Goal: Task Accomplishment & Management: Use online tool/utility

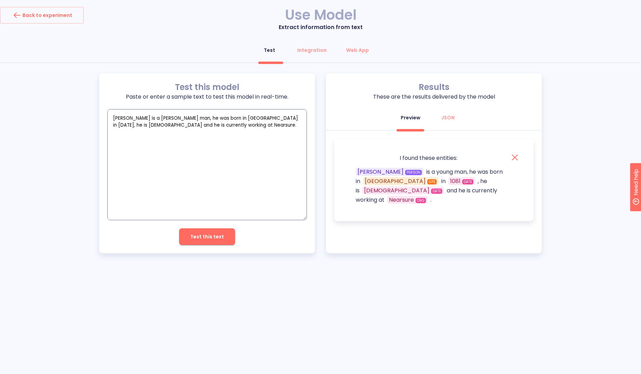
click at [240, 120] on textarea "Walde is a young man, he was born in montevideo in 1081, he is 44 years old and…" at bounding box center [206, 164] width 199 height 111
type textarea "Walde is a young man, he was born in montevideo in 1981. He is 44 years old, an…"
click at [198, 238] on span "Test this text" at bounding box center [207, 236] width 34 height 9
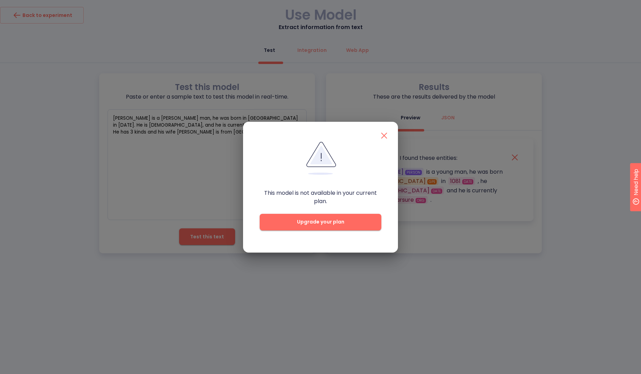
click at [311, 222] on span "Upgrade your plan" at bounding box center [321, 221] width 100 height 9
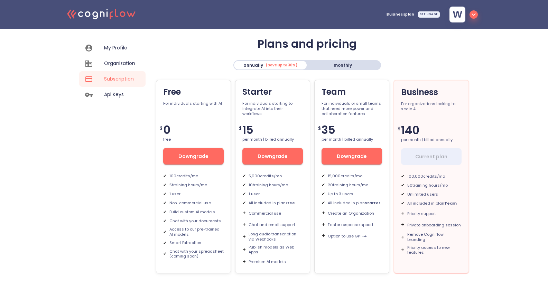
click at [88, 17] on icon at bounding box center [88, 14] width 6 height 6
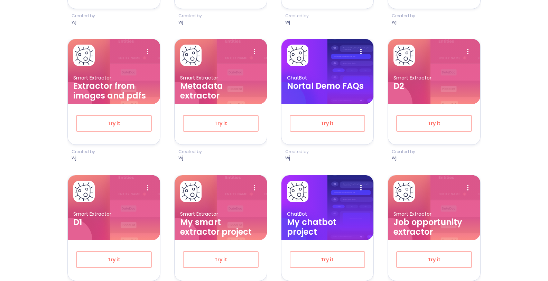
scroll to position [821, 0]
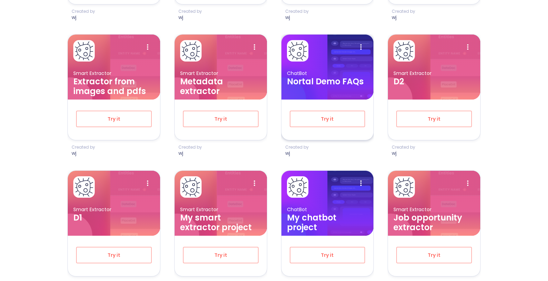
click at [344, 84] on h3 "Nortal Demo FAQs" at bounding box center [327, 82] width 81 height 10
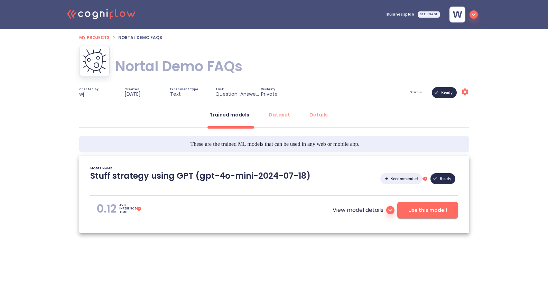
type textarea "[2025/08/12 11:41:52]- Starting with download required files from shared storag…"
click at [417, 212] on span "Use this model!" at bounding box center [427, 210] width 39 height 9
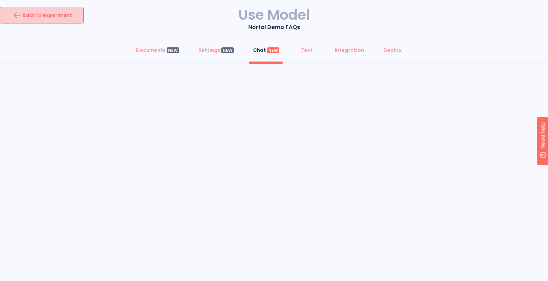
click at [58, 18] on div "Back to experiment" at bounding box center [41, 15] width 61 height 11
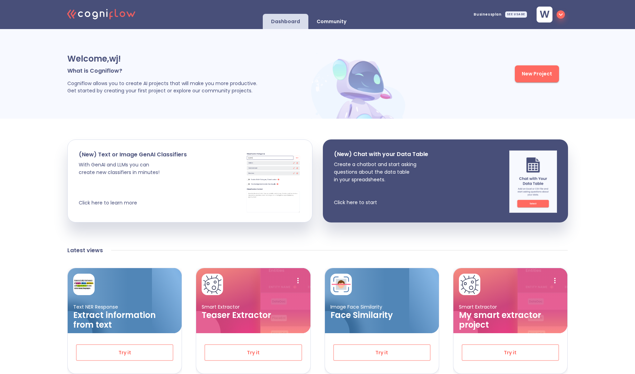
click at [538, 73] on span "New Project" at bounding box center [537, 73] width 30 height 9
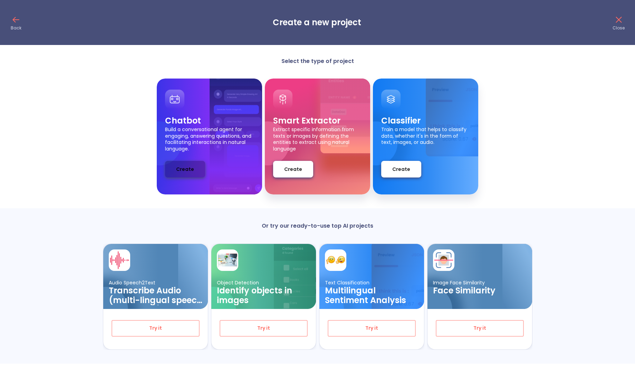
click at [193, 170] on button "Create" at bounding box center [185, 169] width 40 height 17
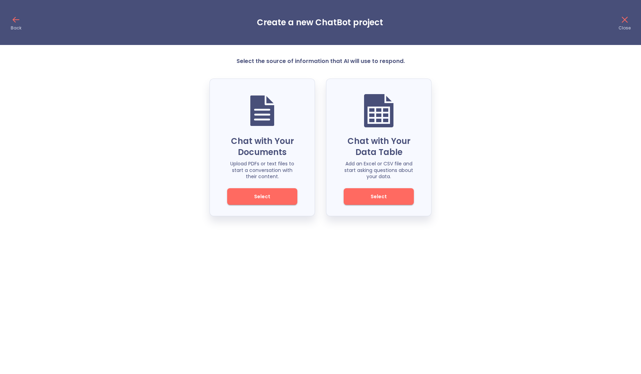
click at [365, 189] on button "Select" at bounding box center [378, 196] width 70 height 17
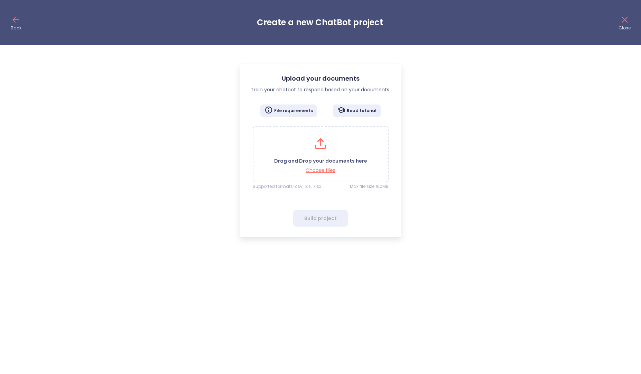
click at [328, 146] on icon at bounding box center [320, 143] width 17 height 17
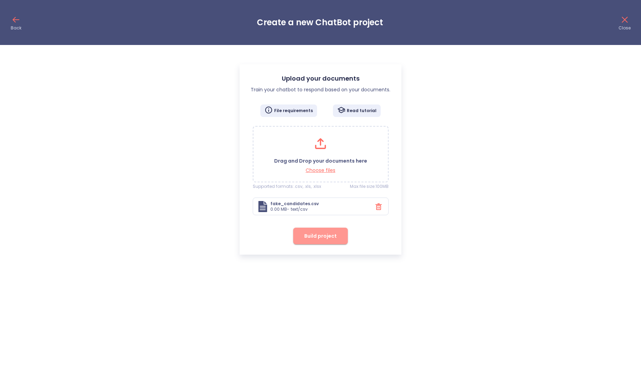
click at [330, 233] on span "Build project" at bounding box center [320, 235] width 32 height 9
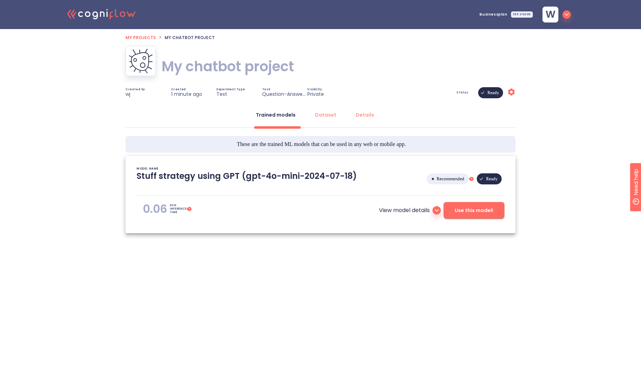
type textarea "[2025/09/09 15:40:01]- Starting with download required files from shared storag…"
click at [227, 72] on h1 "My chatbot project" at bounding box center [227, 66] width 132 height 19
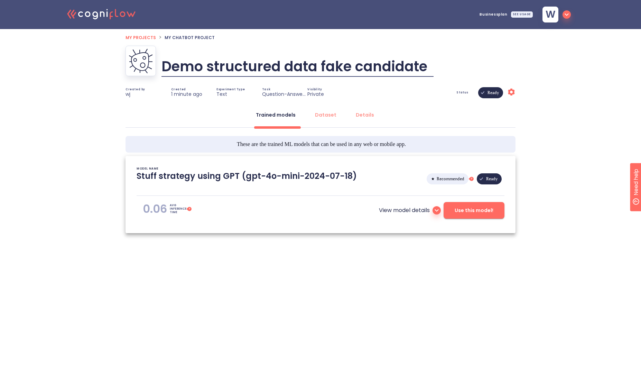
type input "Demo structured data fake candidates"
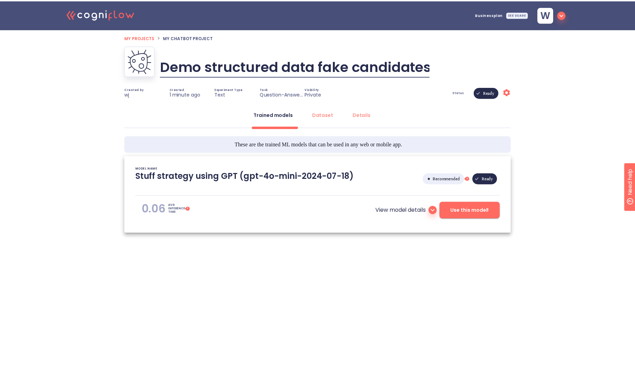
scroll to position [0, 1]
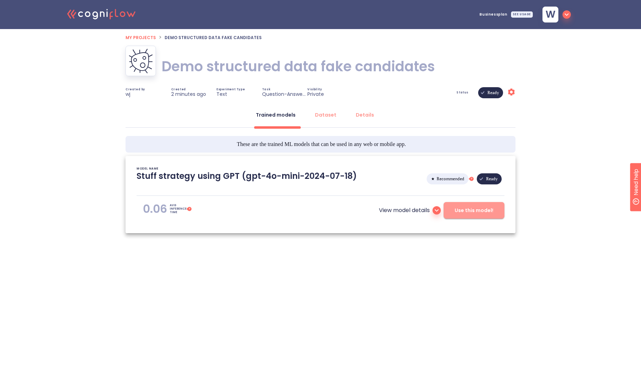
click at [462, 207] on span "Use this model!" at bounding box center [473, 210] width 39 height 9
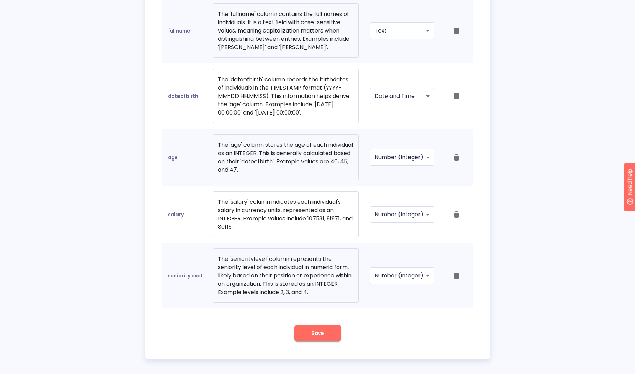
scroll to position [499, 0]
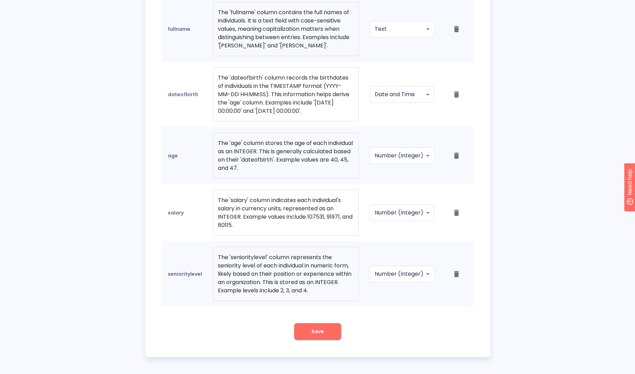
click at [314, 336] on button "Save" at bounding box center [317, 331] width 47 height 17
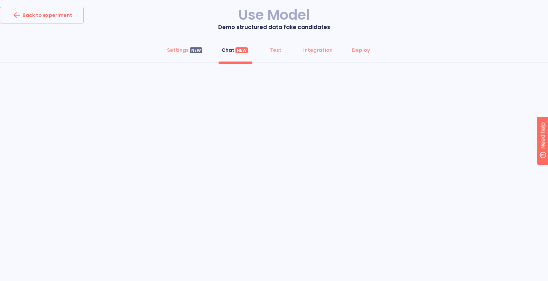
click at [392, 21] on h1 "Use Model" at bounding box center [274, 15] width 548 height 16
click at [56, 9] on button "Back to experiment" at bounding box center [42, 15] width 84 height 17
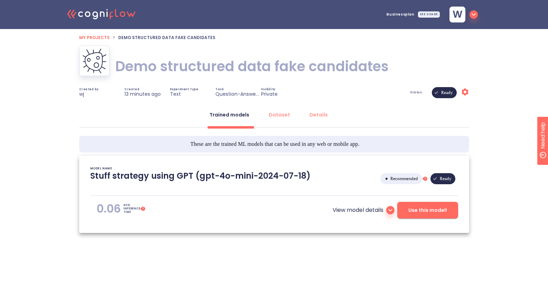
type textarea "[[DATE] 15:40:01]- Starting with download required files from shared storage [[…"
click at [119, 16] on icon ".cls-1{fill:#141624;}.cls-2{fill:#eb5e60;}.cls-3{fill:none;stroke:#eb5e60;strok…" at bounding box center [102, 13] width 76 height 21
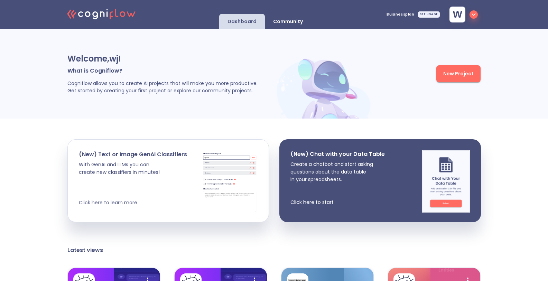
click at [464, 78] on button "New Project" at bounding box center [458, 73] width 44 height 17
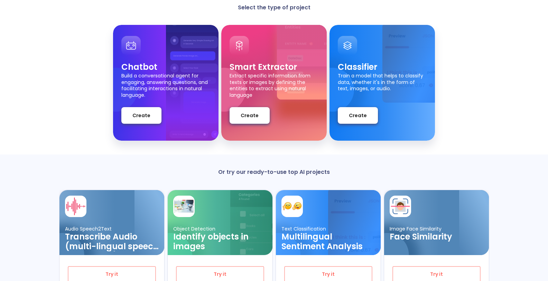
scroll to position [53, 0]
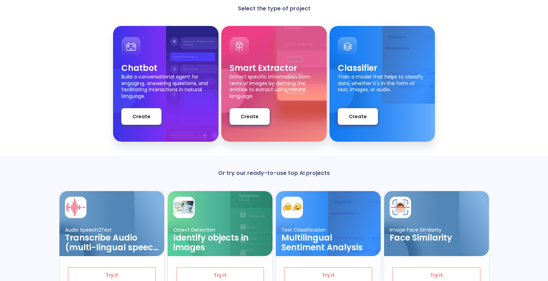
drag, startPoint x: 544, startPoint y: 129, endPoint x: 540, endPoint y: 119, distance: 10.7
click at [540, 119] on div "Chatbot Build a conversational agent for engaging, answering questions, and fac…" at bounding box center [274, 84] width 548 height 116
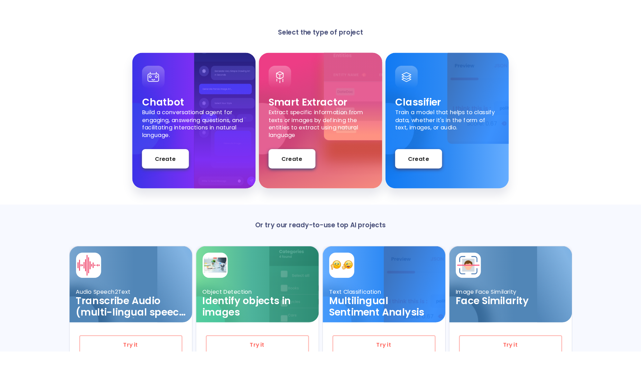
scroll to position [0, 0]
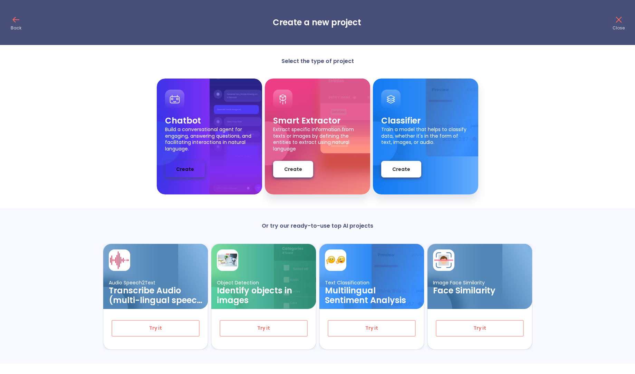
click at [195, 161] on button "Create" at bounding box center [185, 169] width 40 height 17
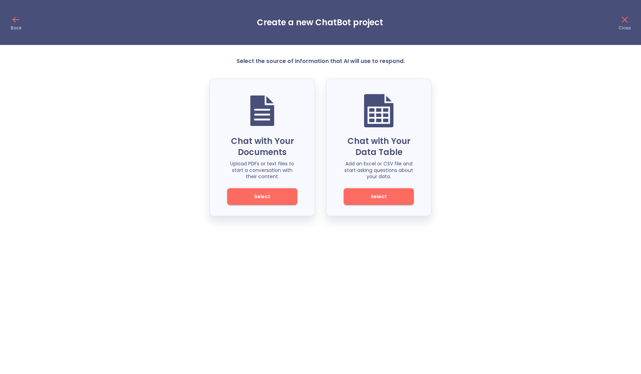
click at [379, 198] on span "Select" at bounding box center [378, 196] width 47 height 9
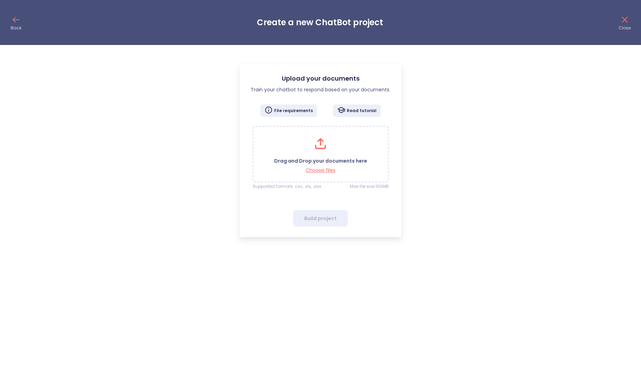
click at [315, 147] on icon at bounding box center [320, 143] width 17 height 17
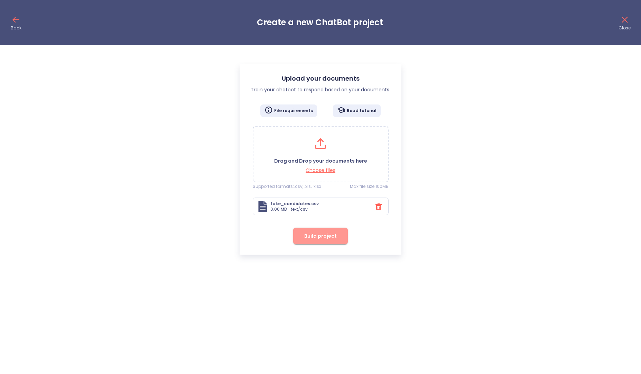
click at [322, 240] on button "Build project" at bounding box center [320, 235] width 55 height 17
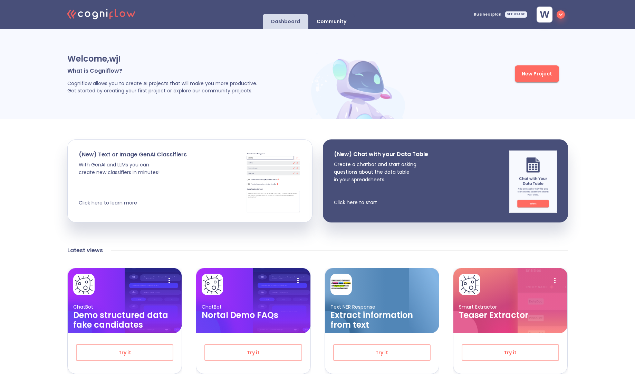
click at [31, 116] on div "Welcome, wj ! What is Cogniflow? Cogniflow allows you to create AI projects tha…" at bounding box center [317, 73] width 635 height 89
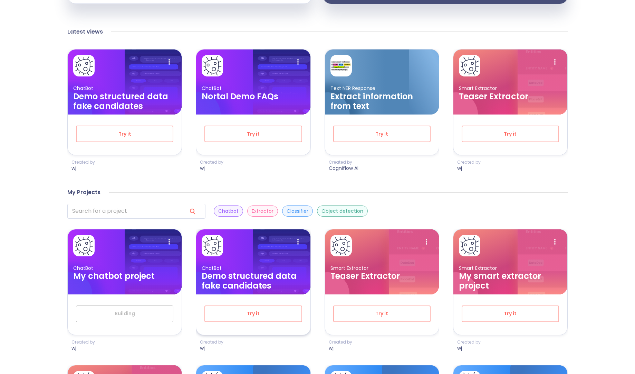
scroll to position [221, 0]
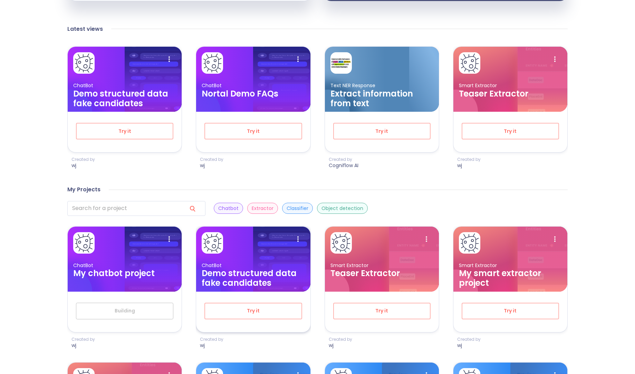
click at [252, 277] on h3 "Demo structured data fake candidates" at bounding box center [253, 277] width 103 height 19
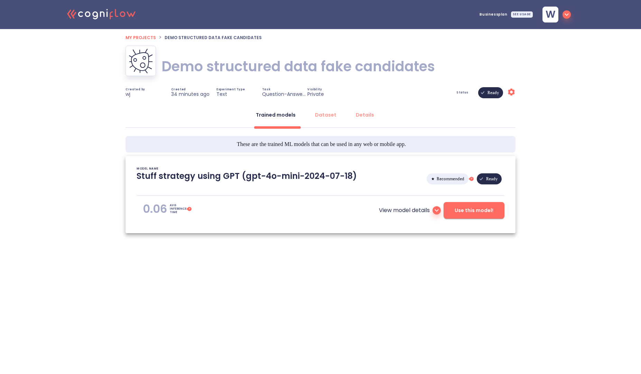
type textarea "[[DATE] 15:40:01]- Starting with download required files from shared storage [[…"
click at [487, 210] on span "Use this model!" at bounding box center [473, 210] width 39 height 9
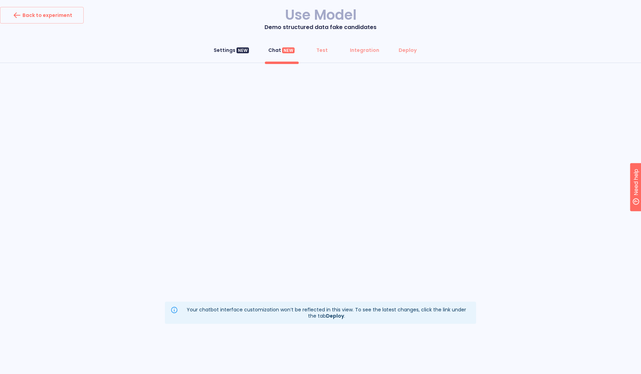
click at [227, 50] on div "Settings NEW" at bounding box center [231, 50] width 35 height 7
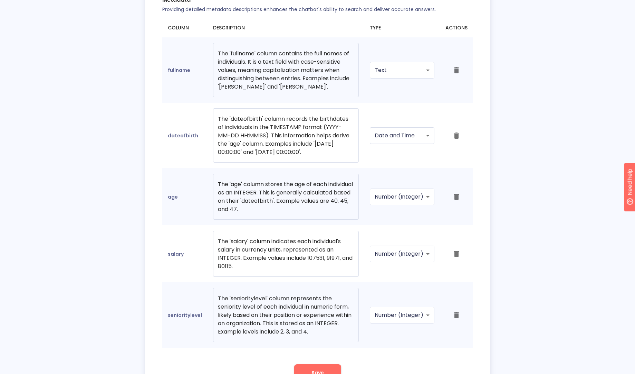
scroll to position [456, 0]
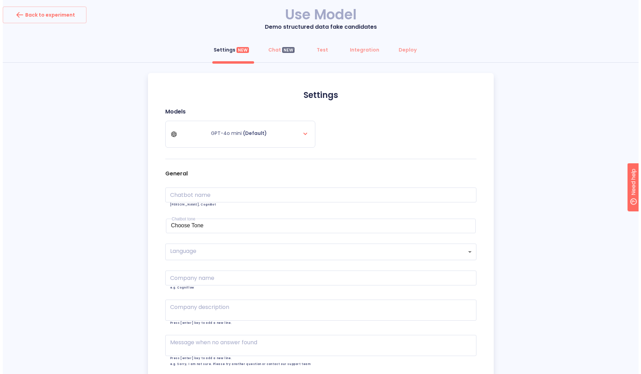
scroll to position [0, 0]
click at [280, 52] on div "NEW" at bounding box center [285, 50] width 12 height 6
